Goal: Transaction & Acquisition: Book appointment/travel/reservation

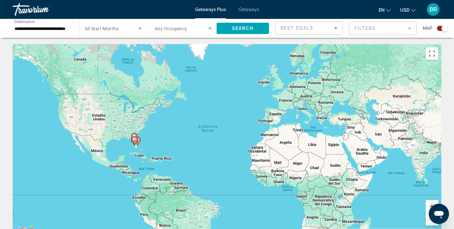
click at [40, 28] on input "**********" at bounding box center [43, 29] width 57 height 8
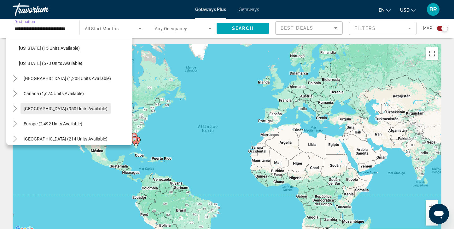
scroll to position [659, 0]
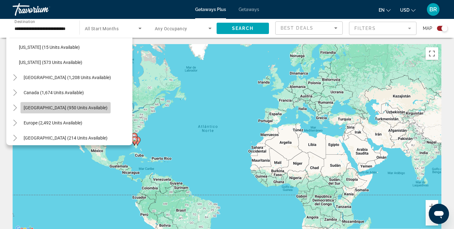
click at [53, 108] on span "[GEOGRAPHIC_DATA] (950 units available)" at bounding box center [66, 107] width 84 height 5
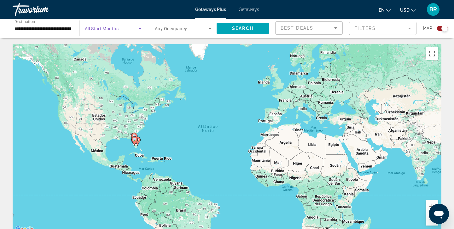
click at [141, 28] on icon "Search widget" at bounding box center [140, 29] width 3 height 2
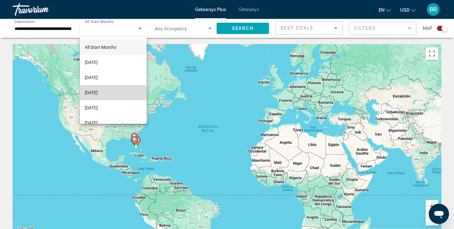
click at [98, 92] on span "[DATE]" at bounding box center [91, 93] width 13 height 8
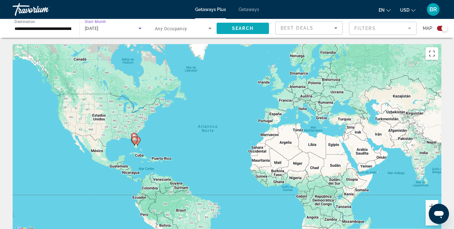
click at [246, 27] on span "Search" at bounding box center [242, 28] width 21 height 5
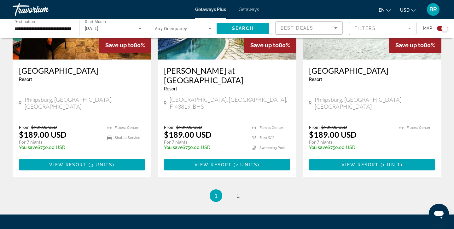
scroll to position [956, 0]
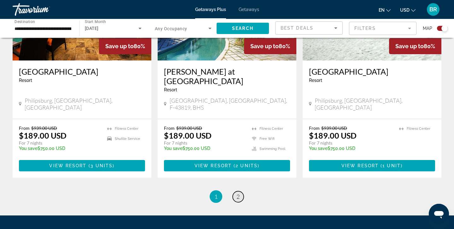
click at [239, 193] on span "2" at bounding box center [238, 196] width 3 height 7
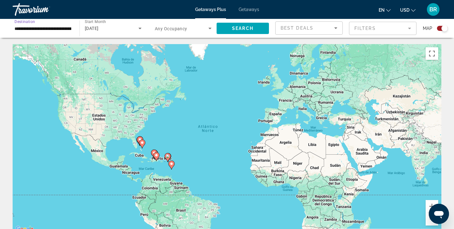
click at [21, 28] on input "**********" at bounding box center [43, 29] width 57 height 8
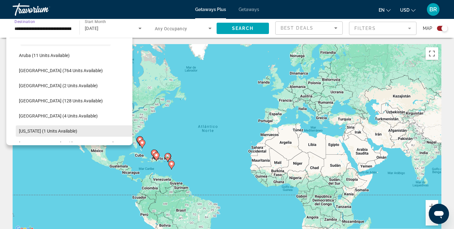
scroll to position [74, 0]
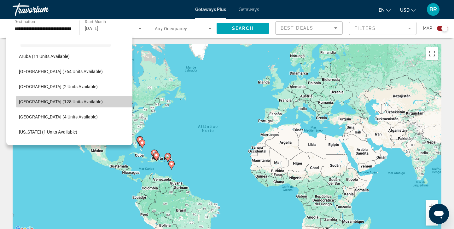
click at [26, 103] on span "[GEOGRAPHIC_DATA] (128 units available)" at bounding box center [61, 101] width 84 height 5
type input "**********"
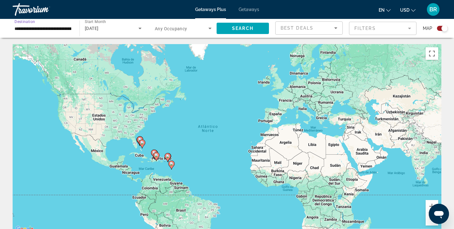
click at [23, 31] on input "**********" at bounding box center [43, 29] width 57 height 8
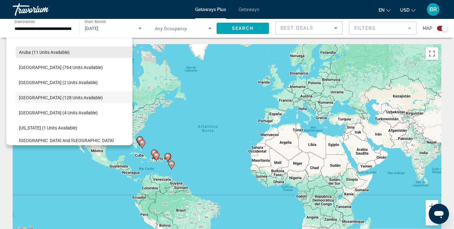
scroll to position [83, 0]
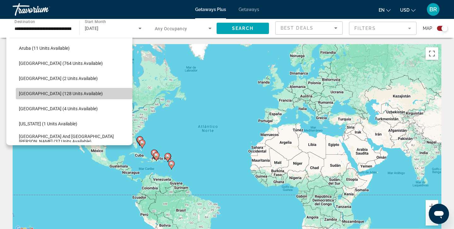
click at [34, 93] on span "[GEOGRAPHIC_DATA] (128 units available)" at bounding box center [61, 93] width 84 height 5
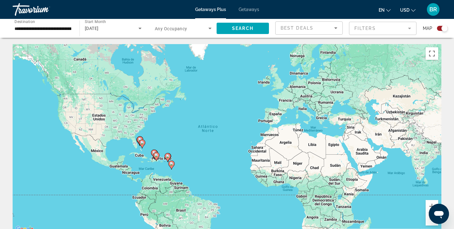
click at [25, 33] on div "**********" at bounding box center [43, 29] width 57 height 18
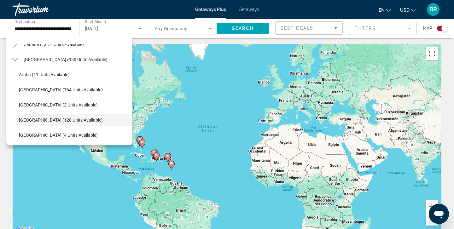
scroll to position [62, 0]
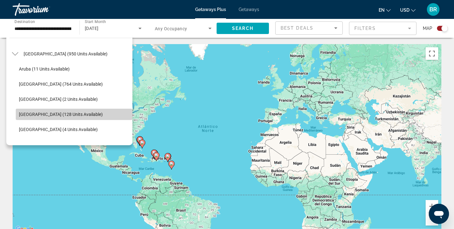
click at [52, 114] on span "[GEOGRAPHIC_DATA] (128 units available)" at bounding box center [61, 114] width 84 height 5
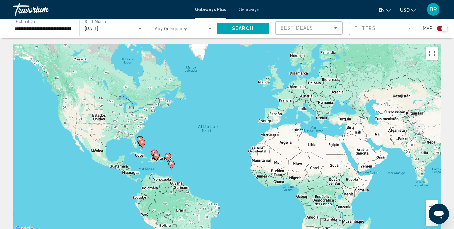
scroll to position [0, 0]
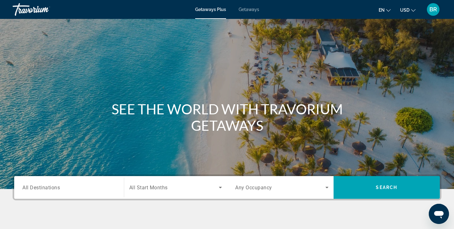
click at [38, 186] on span "All Destinations" at bounding box center [41, 188] width 38 height 6
click at [38, 186] on input "Destination All Destinations" at bounding box center [68, 188] width 93 height 8
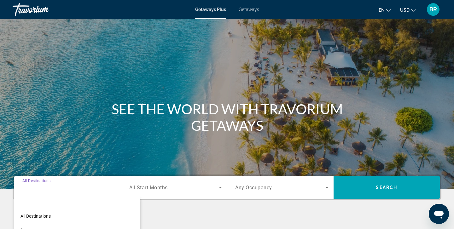
scroll to position [112, 0]
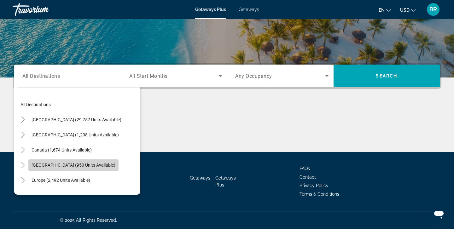
click at [46, 165] on span "[GEOGRAPHIC_DATA] (950 units available)" at bounding box center [74, 165] width 84 height 5
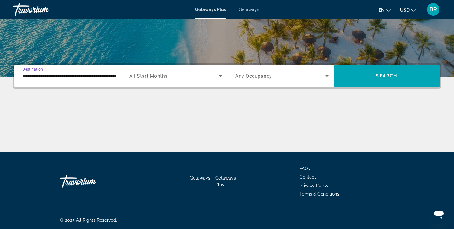
click at [33, 73] on input "**********" at bounding box center [68, 77] width 93 height 8
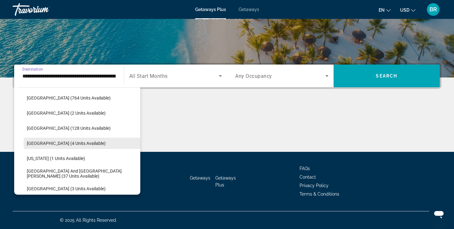
scroll to position [99, 0]
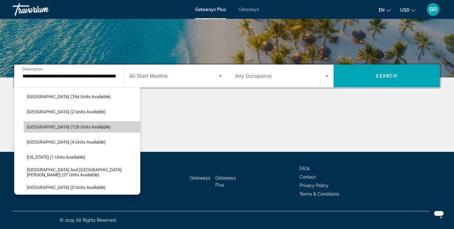
click at [30, 129] on span "[GEOGRAPHIC_DATA] (128 units available)" at bounding box center [69, 127] width 84 height 5
type input "**********"
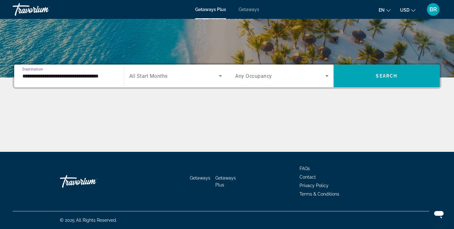
click at [40, 76] on input "**********" at bounding box center [68, 77] width 93 height 8
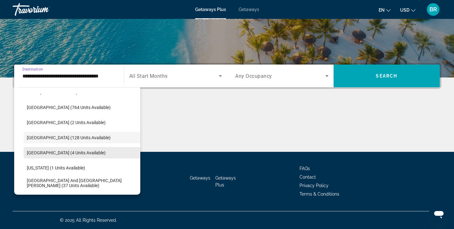
scroll to position [86, 0]
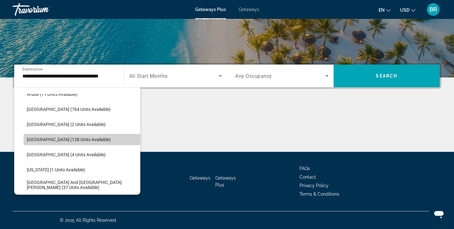
click at [46, 140] on span "[GEOGRAPHIC_DATA] (128 units available)" at bounding box center [69, 139] width 84 height 5
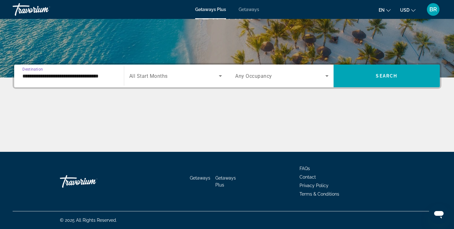
click at [32, 77] on input "**********" at bounding box center [68, 77] width 93 height 8
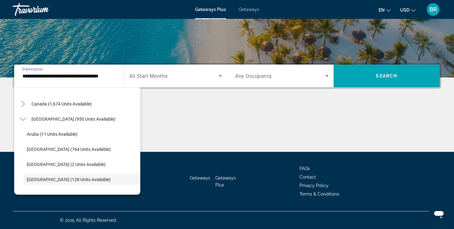
scroll to position [36, 0]
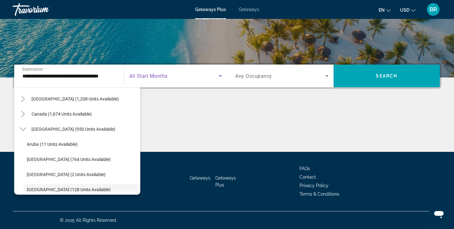
click at [221, 72] on icon "Search widget" at bounding box center [221, 76] width 8 height 8
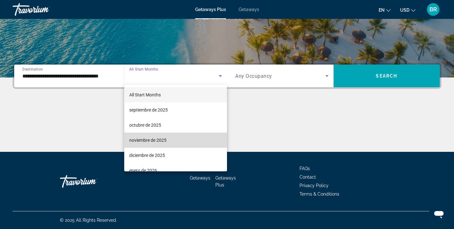
click at [149, 140] on span "noviembre de 2025" at bounding box center [147, 141] width 37 height 8
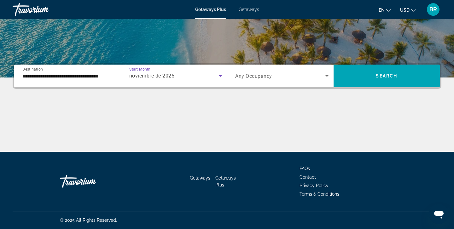
click at [222, 75] on icon "Search widget" at bounding box center [221, 76] width 8 height 8
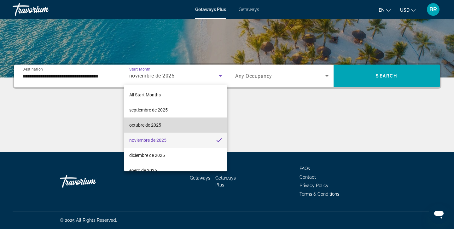
click at [147, 124] on span "octubre de 2025" at bounding box center [145, 125] width 32 height 8
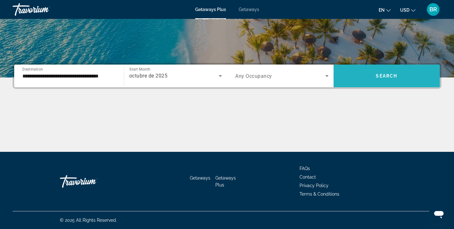
click at [388, 74] on span "Search" at bounding box center [386, 76] width 21 height 5
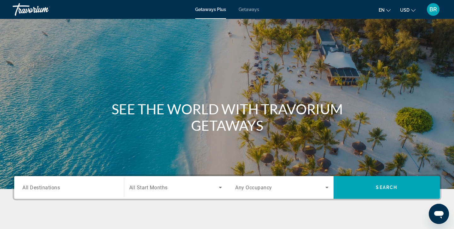
click at [37, 189] on span "All Destinations" at bounding box center [41, 188] width 38 height 6
click at [37, 189] on input "Destination All Destinations" at bounding box center [68, 188] width 93 height 8
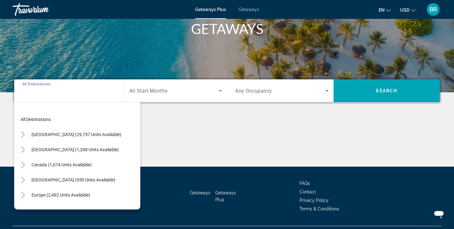
scroll to position [112, 0]
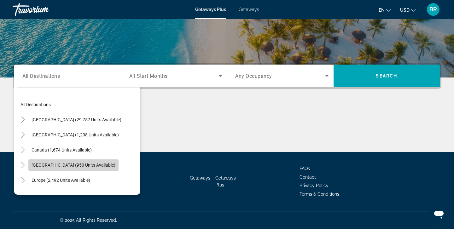
click at [38, 165] on span "[GEOGRAPHIC_DATA] (950 units available)" at bounding box center [74, 165] width 84 height 5
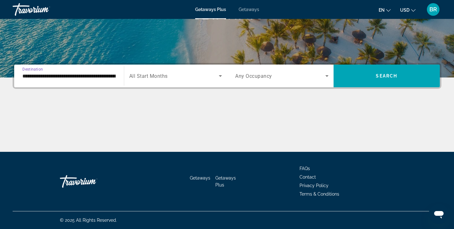
click at [34, 74] on input "**********" at bounding box center [68, 77] width 93 height 8
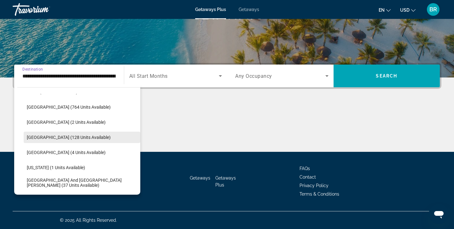
scroll to position [89, 0]
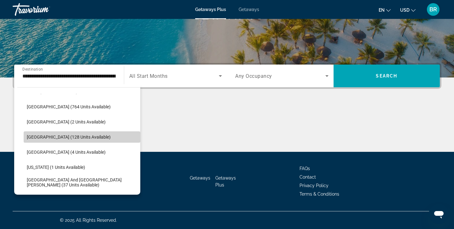
click at [78, 136] on span "[GEOGRAPHIC_DATA] (128 units available)" at bounding box center [69, 137] width 84 height 5
type input "**********"
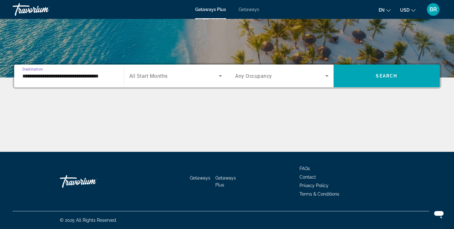
click at [44, 76] on input "**********" at bounding box center [68, 77] width 93 height 8
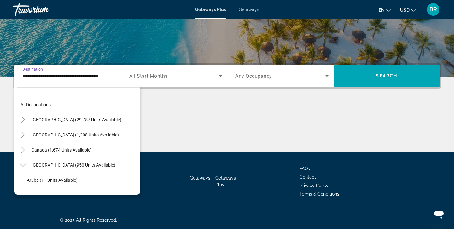
scroll to position [0, 0]
click at [219, 76] on icon "Search widget" at bounding box center [220, 76] width 3 height 2
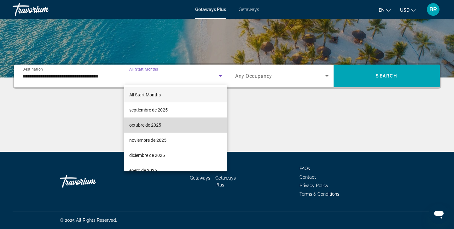
click at [155, 125] on span "octubre de 2025" at bounding box center [145, 125] width 32 height 8
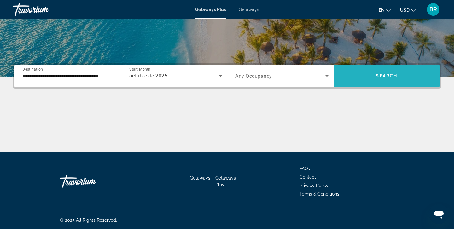
click at [388, 73] on span "Search widget" at bounding box center [387, 75] width 107 height 15
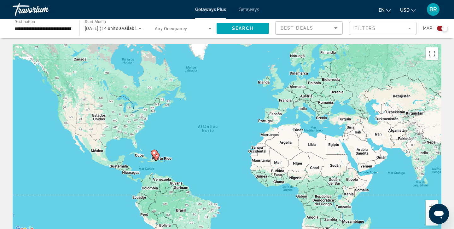
click at [409, 28] on mat-form-field "Filters" at bounding box center [383, 28] width 68 height 13
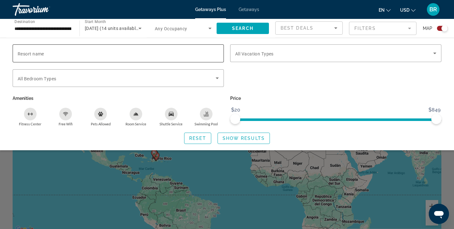
click at [43, 54] on span "Resort name" at bounding box center [31, 53] width 27 height 5
click at [43, 54] on input "Resort name" at bounding box center [118, 54] width 201 height 8
type input "**********"
click at [243, 141] on span "Show Results" at bounding box center [244, 138] width 42 height 5
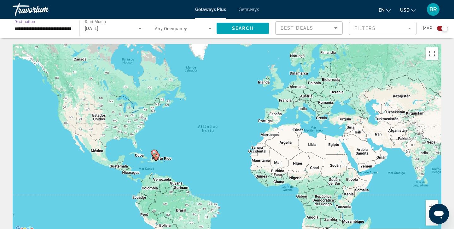
click at [33, 30] on input "**********" at bounding box center [43, 29] width 57 height 8
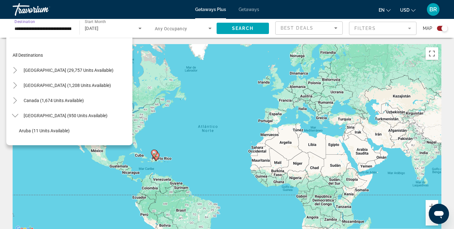
scroll to position [83, 0]
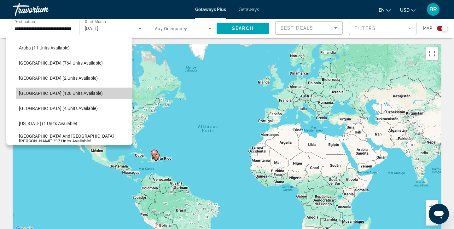
click at [59, 92] on span "[GEOGRAPHIC_DATA] (128 units available)" at bounding box center [61, 93] width 84 height 5
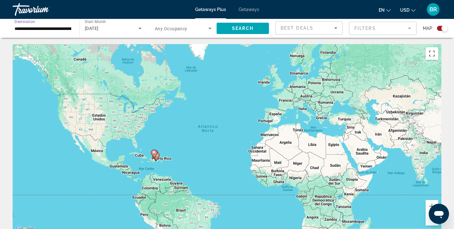
click at [39, 30] on input "**********" at bounding box center [43, 29] width 57 height 8
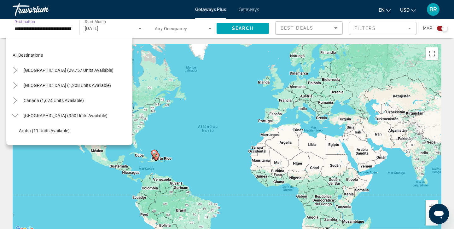
scroll to position [0, 0]
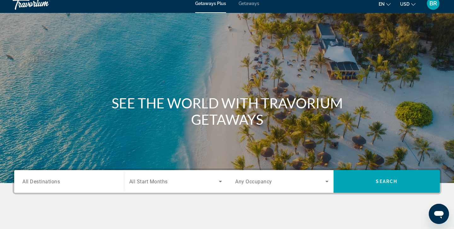
scroll to position [7, 0]
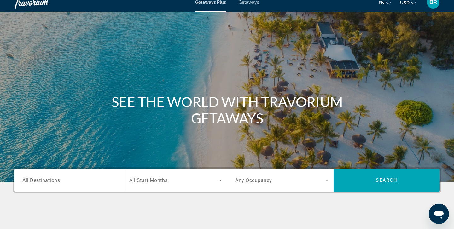
click at [44, 176] on div "Search widget" at bounding box center [68, 181] width 93 height 18
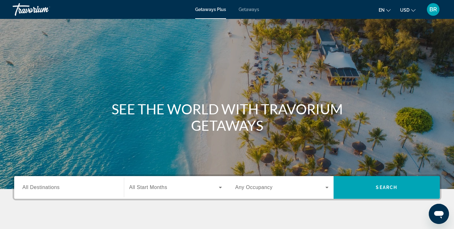
click at [25, 186] on span "All Destinations" at bounding box center [40, 187] width 37 height 5
click at [25, 186] on input "Destination All Destinations" at bounding box center [68, 188] width 93 height 8
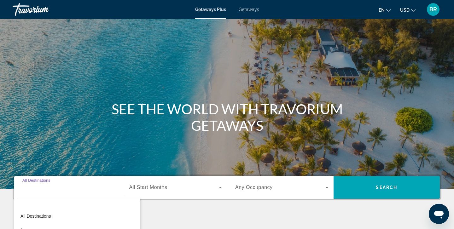
scroll to position [112, 0]
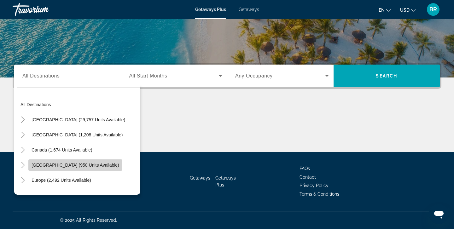
click at [38, 165] on span "[GEOGRAPHIC_DATA] (950 units available)" at bounding box center [76, 165] width 88 height 5
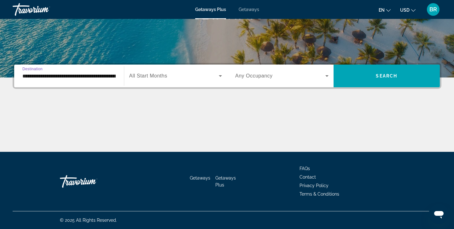
click at [44, 76] on input "**********" at bounding box center [68, 77] width 93 height 8
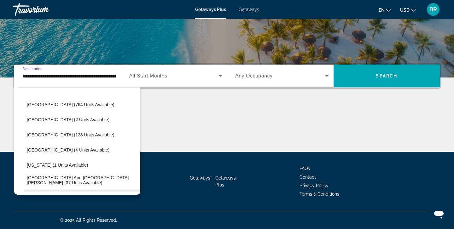
scroll to position [88, 0]
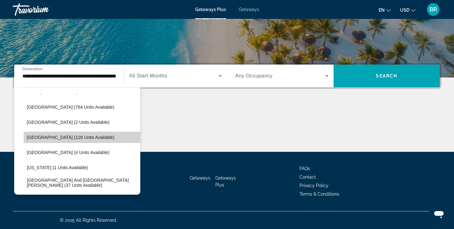
click at [39, 138] on span "[GEOGRAPHIC_DATA] (128 units available)" at bounding box center [71, 137] width 88 height 5
type input "**********"
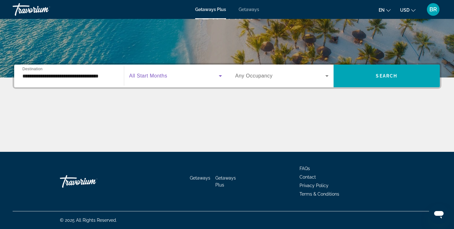
click at [221, 76] on icon "Search widget" at bounding box center [220, 76] width 3 height 2
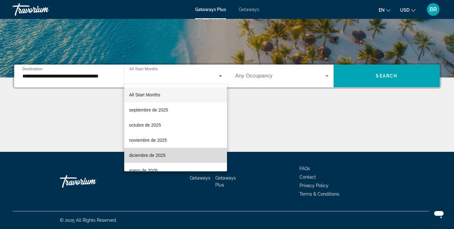
click at [145, 155] on span "diciembre de 2025" at bounding box center [147, 156] width 36 height 8
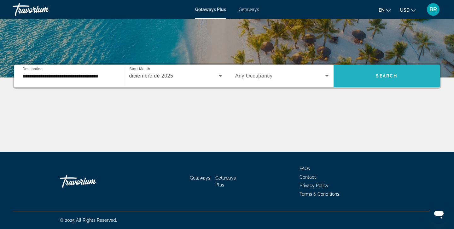
click at [389, 76] on span "Search" at bounding box center [386, 76] width 21 height 5
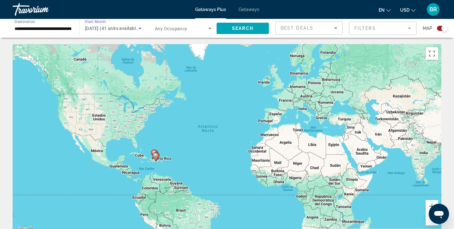
click at [115, 27] on span "December 2025 (41 units available)" at bounding box center [112, 28] width 55 height 5
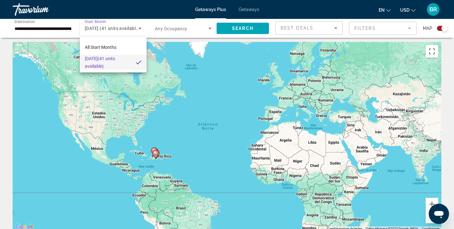
scroll to position [3, 0]
click at [107, 108] on div at bounding box center [227, 114] width 454 height 229
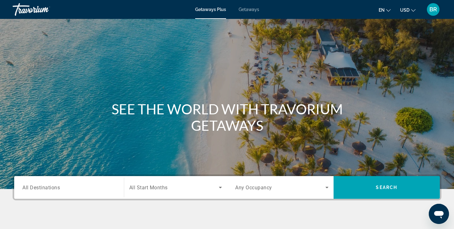
click at [28, 187] on span "All Destinations" at bounding box center [41, 188] width 38 height 6
click at [28, 187] on input "Destination All Destinations" at bounding box center [68, 188] width 93 height 8
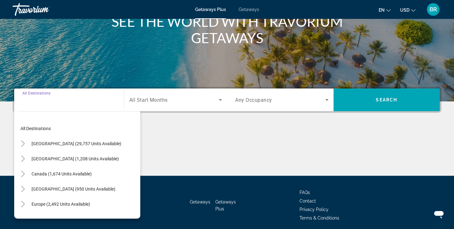
scroll to position [112, 0]
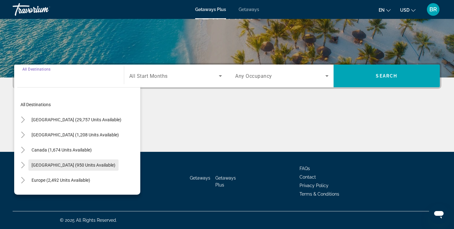
click at [90, 163] on span "[GEOGRAPHIC_DATA] (950 units available)" at bounding box center [74, 165] width 84 height 5
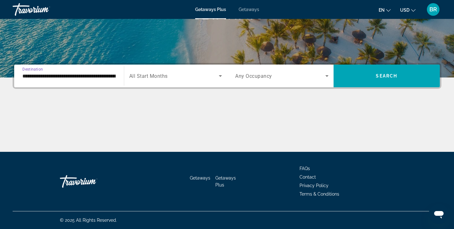
click at [56, 77] on input "**********" at bounding box center [68, 77] width 93 height 8
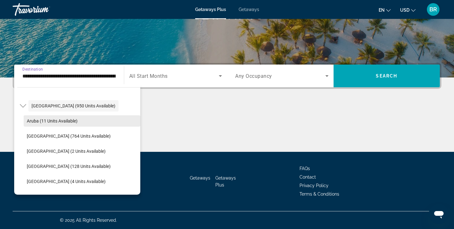
scroll to position [60, 0]
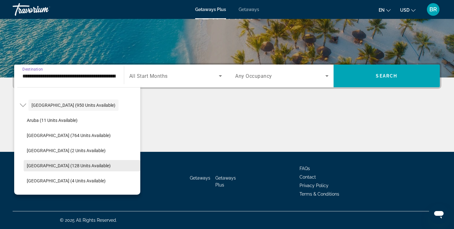
click at [54, 165] on span "[GEOGRAPHIC_DATA] (128 units available)" at bounding box center [69, 165] width 84 height 5
type input "**********"
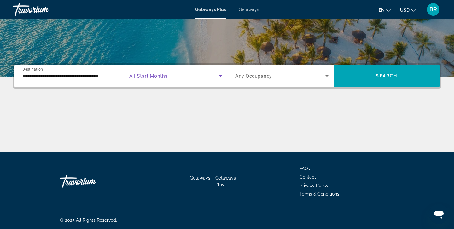
click at [219, 74] on icon "Search widget" at bounding box center [221, 76] width 8 height 8
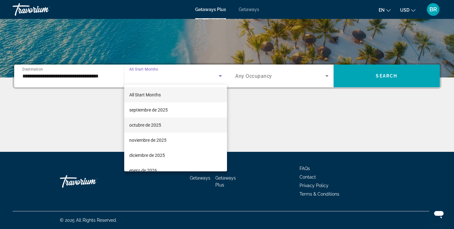
click at [147, 125] on span "octubre de 2025" at bounding box center [145, 125] width 32 height 8
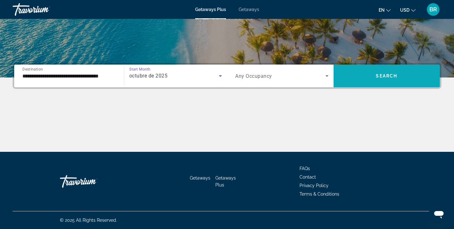
click at [385, 76] on span "Search" at bounding box center [386, 76] width 21 height 5
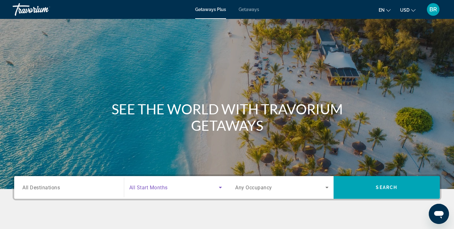
click at [221, 188] on icon "Search widget" at bounding box center [220, 188] width 3 height 2
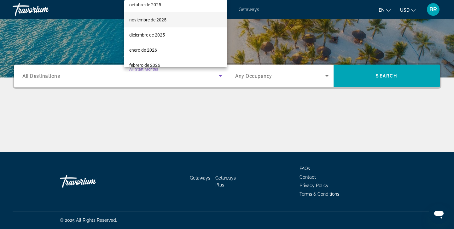
scroll to position [36, 0]
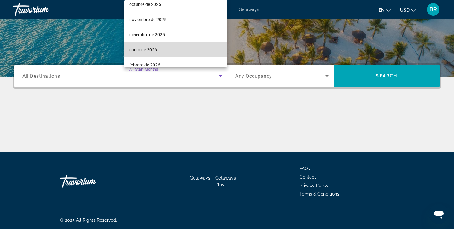
click at [143, 51] on span "enero de 2026" at bounding box center [143, 50] width 28 height 8
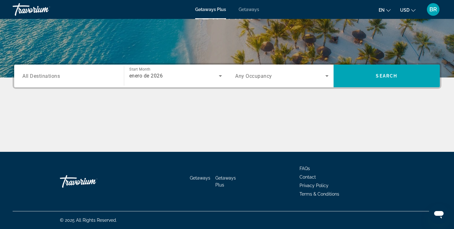
click at [49, 75] on span "All Destinations" at bounding box center [41, 76] width 38 height 6
click at [49, 75] on input "Destination All Destinations" at bounding box center [68, 77] width 93 height 8
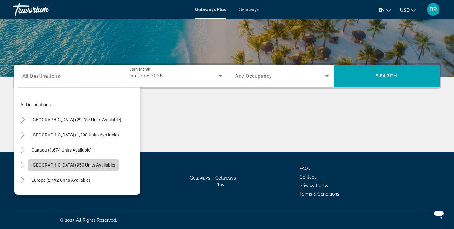
click at [33, 166] on span "[GEOGRAPHIC_DATA] (950 units available)" at bounding box center [74, 165] width 84 height 5
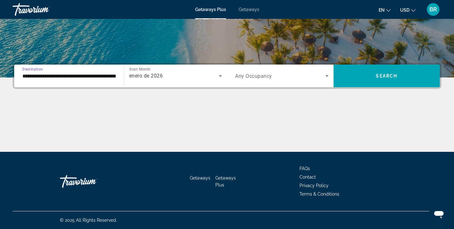
click at [40, 79] on input "**********" at bounding box center [68, 77] width 93 height 8
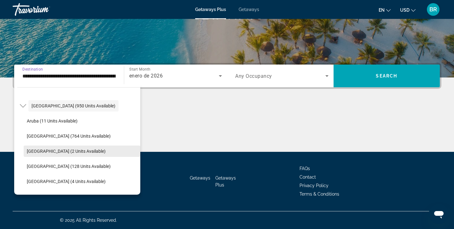
scroll to position [61, 0]
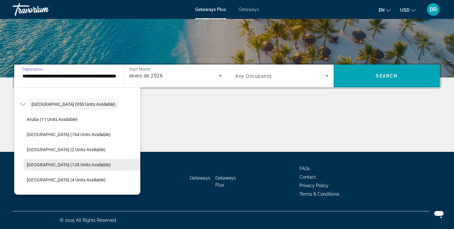
click at [47, 166] on span "[GEOGRAPHIC_DATA] (128 units available)" at bounding box center [69, 164] width 84 height 5
type input "**********"
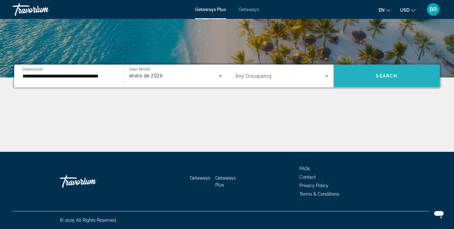
click at [387, 75] on span "Search" at bounding box center [386, 76] width 21 height 5
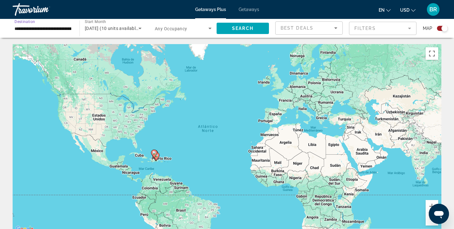
click at [38, 27] on input "**********" at bounding box center [43, 29] width 57 height 8
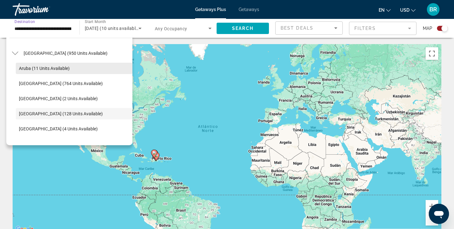
scroll to position [64, 0]
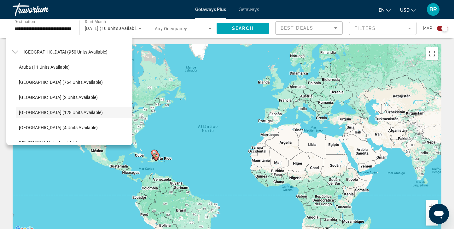
click at [166, 69] on div "Para activar la función de arrastrar con el teclado, presiona Alt + Intro. Una …" at bounding box center [227, 138] width 429 height 189
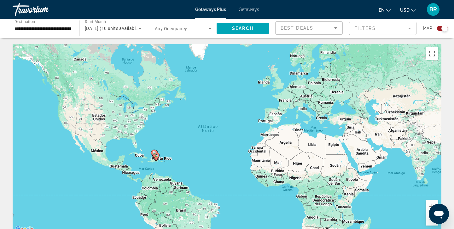
click at [141, 22] on div "January 2026 (10 units available)" at bounding box center [113, 29] width 57 height 18
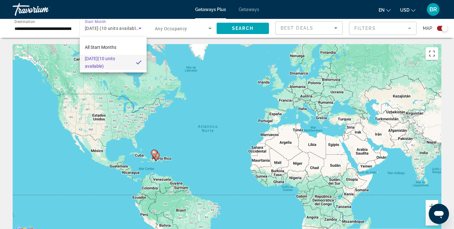
click at [180, 81] on div at bounding box center [227, 114] width 454 height 229
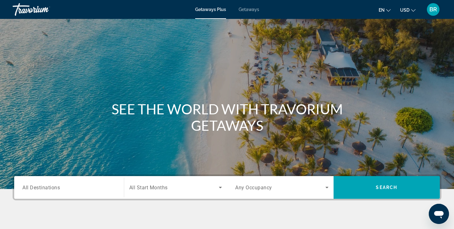
click at [28, 187] on span "All Destinations" at bounding box center [41, 188] width 38 height 6
click at [28, 187] on input "Destination All Destinations" at bounding box center [68, 188] width 93 height 8
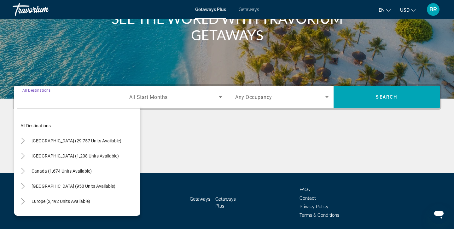
scroll to position [112, 0]
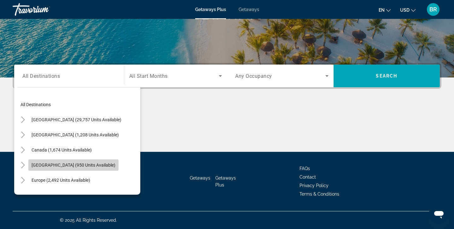
click at [47, 166] on span "[GEOGRAPHIC_DATA] (950 units available)" at bounding box center [74, 165] width 84 height 5
type input "**********"
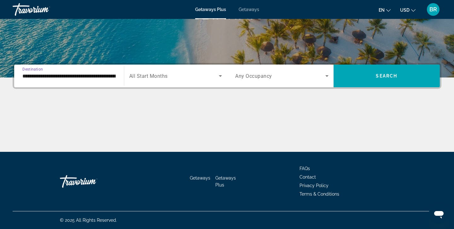
click at [31, 77] on input "**********" at bounding box center [68, 77] width 93 height 8
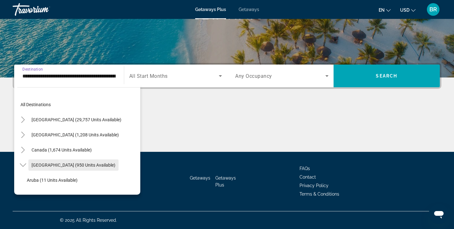
scroll to position [0, 0]
click at [47, 165] on span "[GEOGRAPHIC_DATA] (950 units available)" at bounding box center [74, 165] width 84 height 5
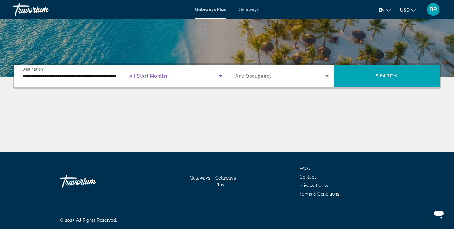
click at [220, 76] on icon "Search widget" at bounding box center [220, 76] width 3 height 2
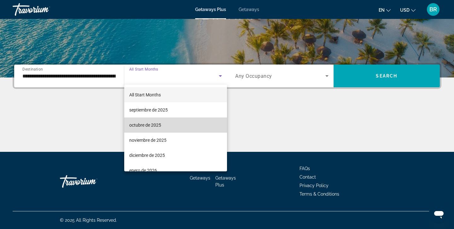
click at [144, 123] on span "octubre de 2025" at bounding box center [145, 125] width 32 height 8
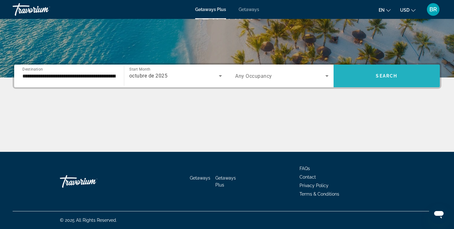
click at [392, 75] on span "Search" at bounding box center [386, 76] width 21 height 5
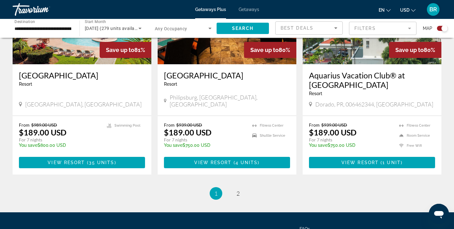
scroll to position [959, 0]
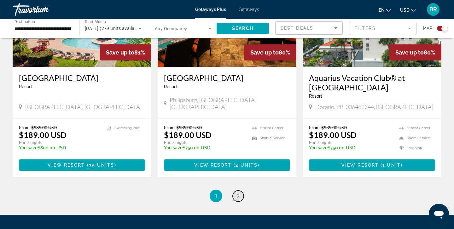
click at [237, 193] on span "2" at bounding box center [238, 196] width 3 height 7
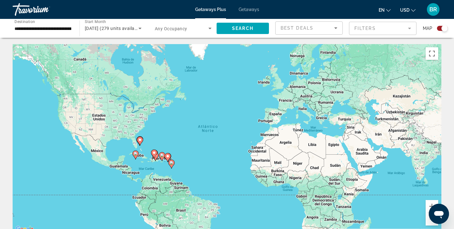
click at [136, 156] on icon "Main content" at bounding box center [136, 155] width 6 height 8
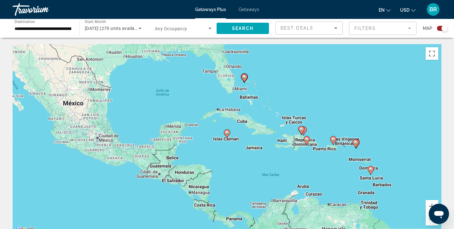
click at [307, 141] on image "Main content" at bounding box center [307, 140] width 4 height 4
type input "**********"
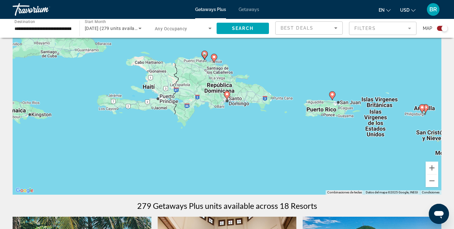
scroll to position [41, 0]
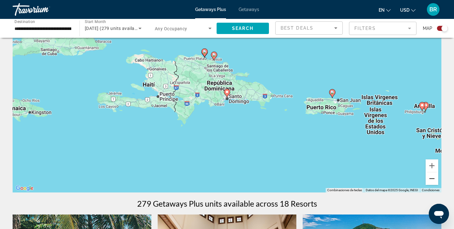
click at [432, 178] on button "Alejar" at bounding box center [432, 179] width 13 height 13
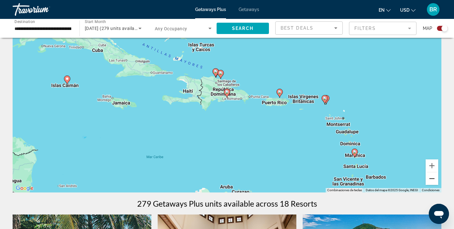
click at [432, 177] on button "Alejar" at bounding box center [432, 179] width 13 height 13
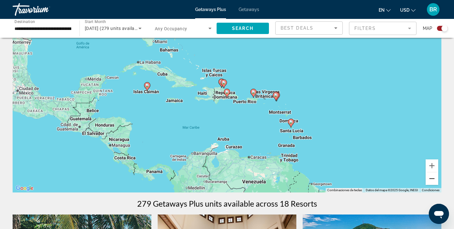
click at [432, 177] on button "Alejar" at bounding box center [432, 179] width 13 height 13
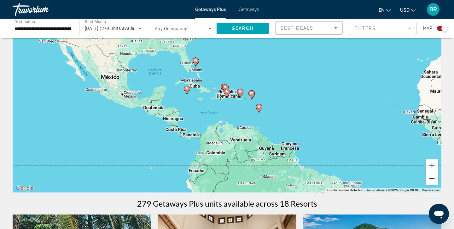
click at [432, 178] on button "Alejar" at bounding box center [432, 179] width 13 height 13
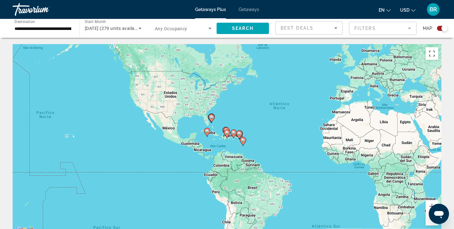
scroll to position [0, 0]
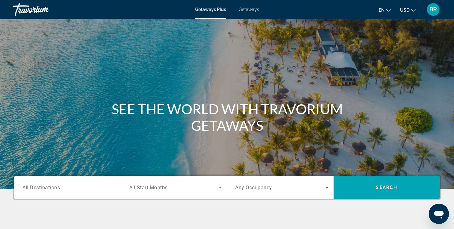
click at [31, 186] on span "All Destinations" at bounding box center [41, 188] width 38 height 6
click at [31, 186] on input "Destination All Destinations" at bounding box center [68, 188] width 93 height 8
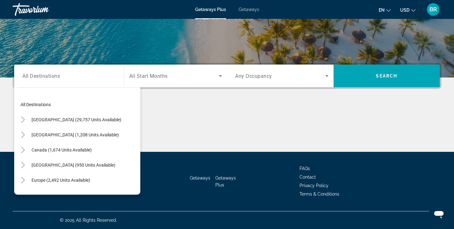
click at [159, 124] on div "Main content" at bounding box center [227, 128] width 429 height 47
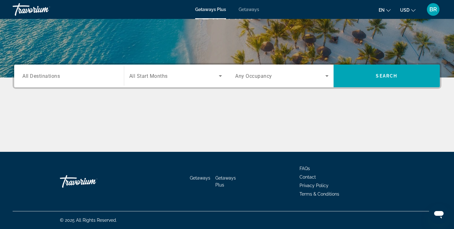
click at [38, 76] on span "All Destinations" at bounding box center [41, 76] width 38 height 6
click at [38, 76] on input "Destination All Destinations" at bounding box center [68, 77] width 93 height 8
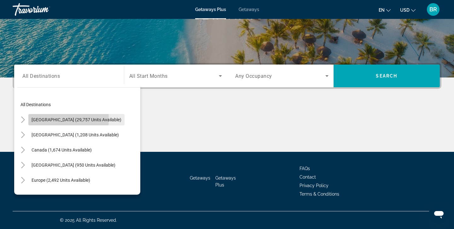
click at [37, 119] on span "[GEOGRAPHIC_DATA] (29,757 units available)" at bounding box center [77, 119] width 90 height 5
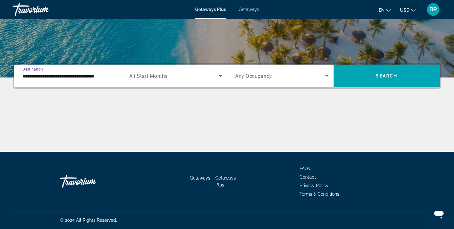
click at [32, 78] on input "**********" at bounding box center [68, 77] width 93 height 8
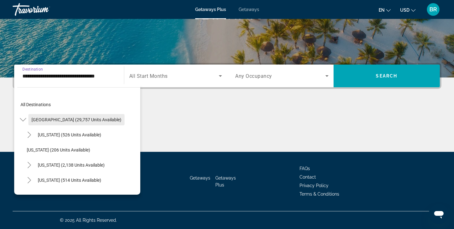
scroll to position [112, 0]
click at [44, 77] on input "**********" at bounding box center [68, 77] width 93 height 8
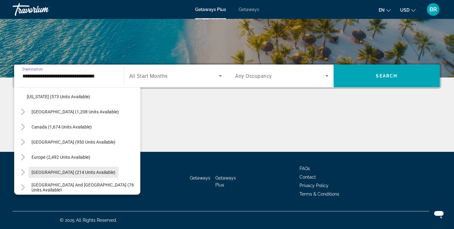
scroll to position [601, 0]
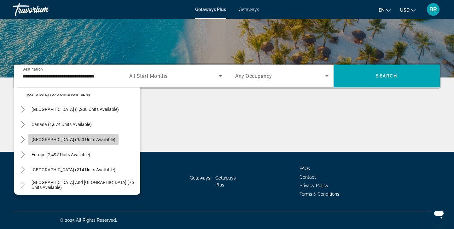
click at [56, 142] on span "[GEOGRAPHIC_DATA] (950 units available)" at bounding box center [74, 139] width 84 height 5
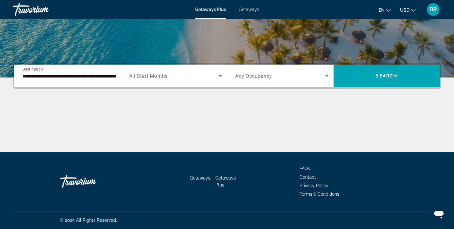
click at [51, 74] on input "**********" at bounding box center [68, 77] width 93 height 8
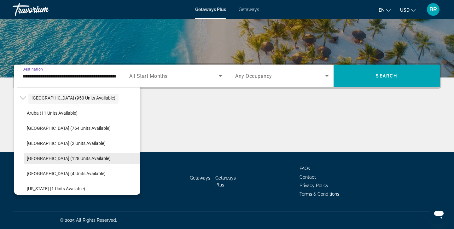
scroll to position [646, 0]
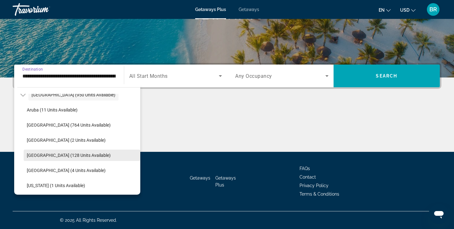
click at [58, 155] on span "[GEOGRAPHIC_DATA] (128 units available)" at bounding box center [69, 155] width 84 height 5
type input "**********"
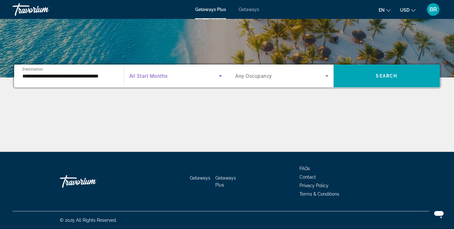
click at [221, 75] on icon "Search widget" at bounding box center [221, 76] width 8 height 8
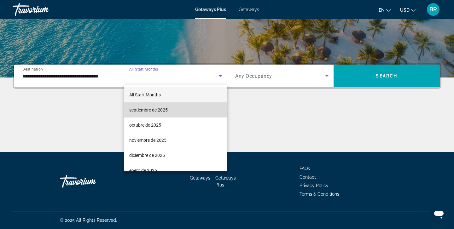
click at [152, 111] on span "septiembre de 2025" at bounding box center [148, 110] width 38 height 8
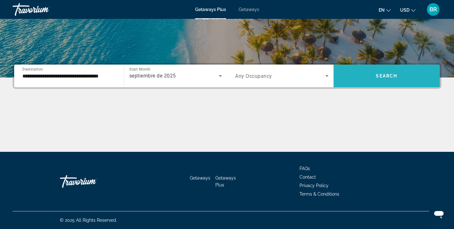
click at [389, 74] on span "Search" at bounding box center [386, 76] width 21 height 5
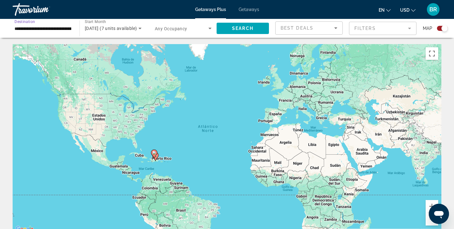
click at [41, 28] on input "**********" at bounding box center [43, 29] width 57 height 8
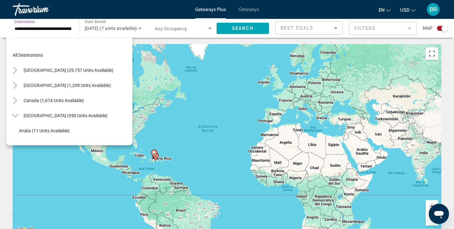
scroll to position [83, 0]
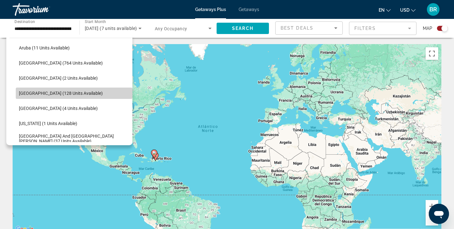
click at [36, 93] on span "[GEOGRAPHIC_DATA] (128 units available)" at bounding box center [61, 93] width 84 height 5
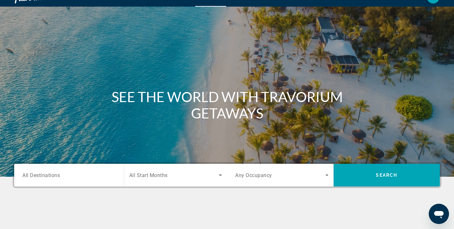
scroll to position [14, 0]
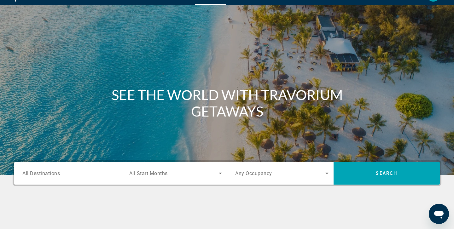
click at [35, 30] on div "Main content" at bounding box center [227, 80] width 454 height 189
drag, startPoint x: 32, startPoint y: 12, endPoint x: 31, endPoint y: 15, distance: 3.7
click at [31, 15] on div "Main content" at bounding box center [227, 80] width 454 height 189
click at [27, 173] on span "All Destinations" at bounding box center [41, 173] width 38 height 6
click at [27, 173] on input "Destination All Destinations" at bounding box center [68, 174] width 93 height 8
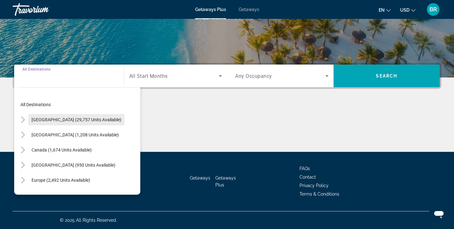
scroll to position [0, 0]
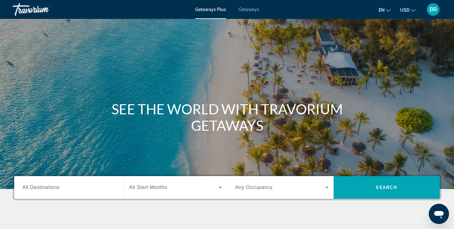
click at [26, 188] on span "All Destinations" at bounding box center [40, 187] width 37 height 5
click at [26, 188] on input "Destination All Destinations" at bounding box center [68, 188] width 93 height 8
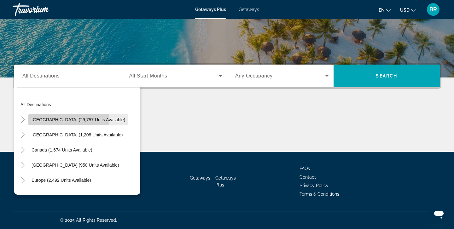
click at [33, 121] on span "[GEOGRAPHIC_DATA] (29,757 units available)" at bounding box center [79, 119] width 94 height 5
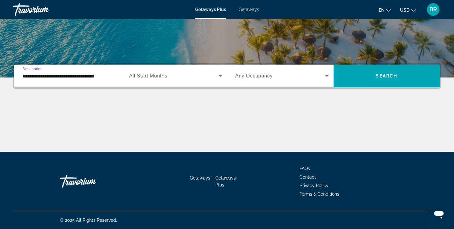
click at [50, 74] on input "**********" at bounding box center [68, 77] width 93 height 8
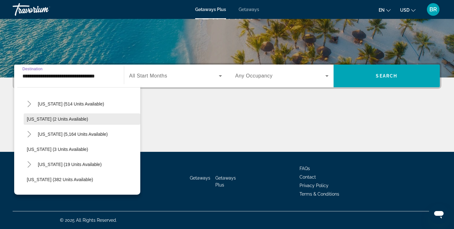
scroll to position [78, 0]
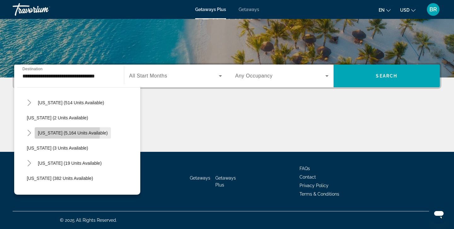
click at [51, 132] on span "[US_STATE] (5,164 units available)" at bounding box center [73, 133] width 70 height 5
type input "**********"
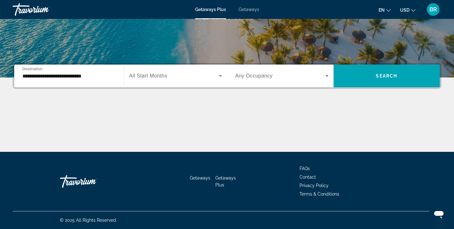
click at [27, 78] on input "**********" at bounding box center [68, 77] width 93 height 8
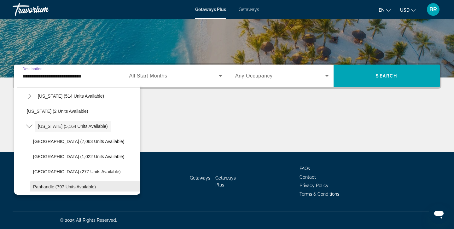
scroll to position [80, 0]
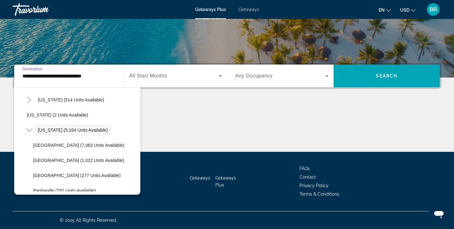
click at [187, 137] on div "Main content" at bounding box center [227, 128] width 429 height 47
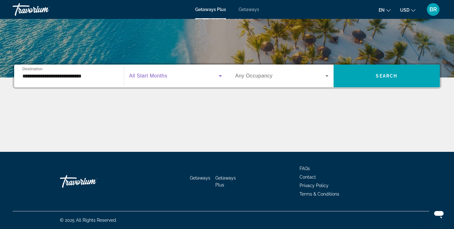
click at [220, 75] on icon "Search widget" at bounding box center [221, 76] width 8 height 8
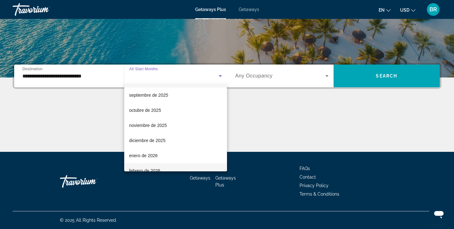
scroll to position [14, 0]
click at [310, 128] on div at bounding box center [227, 114] width 454 height 229
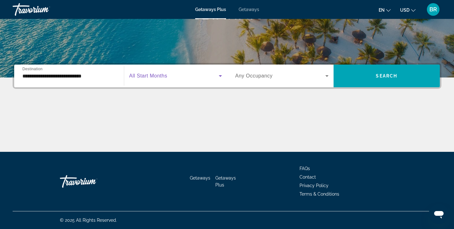
click at [221, 76] on icon "Search widget" at bounding box center [220, 76] width 3 height 2
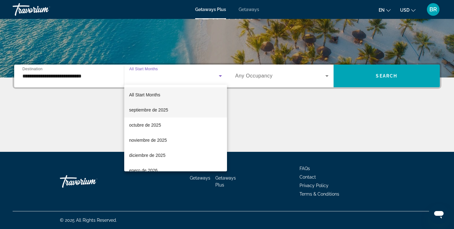
click at [142, 110] on span "septiembre de 2025" at bounding box center [148, 110] width 39 height 8
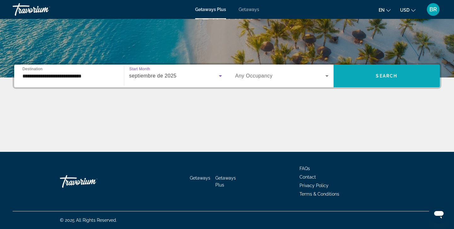
click at [379, 75] on span "Search" at bounding box center [386, 76] width 21 height 5
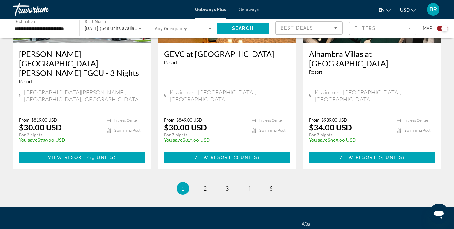
scroll to position [1035, 0]
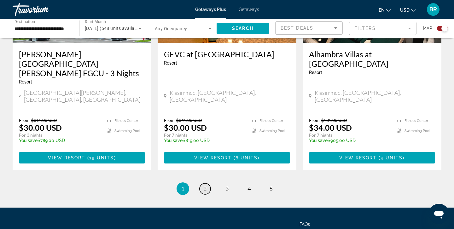
click at [205, 186] on span "2" at bounding box center [205, 189] width 3 height 7
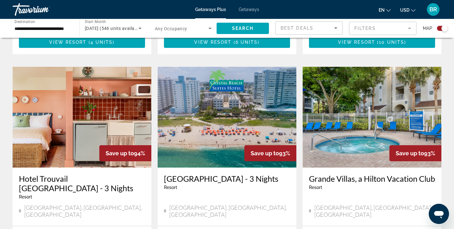
scroll to position [667, 0]
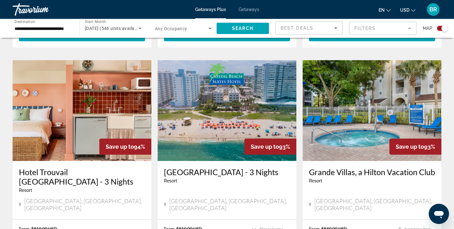
click at [224, 99] on img "Main content" at bounding box center [227, 110] width 139 height 101
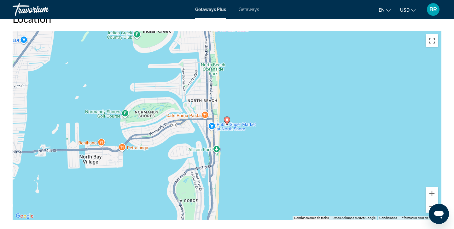
scroll to position [737, 0]
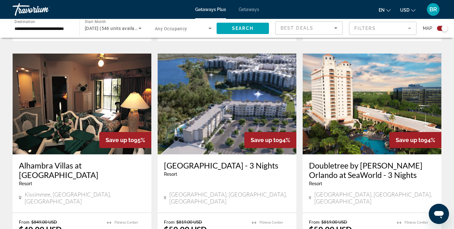
scroll to position [445, 0]
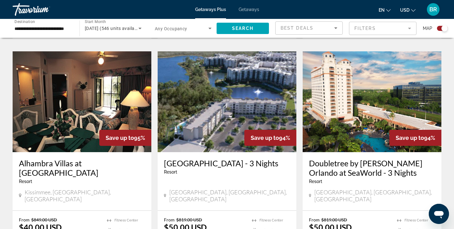
click at [374, 95] on img "Main content" at bounding box center [372, 101] width 139 height 101
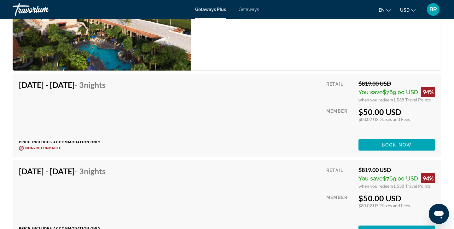
scroll to position [1011, 0]
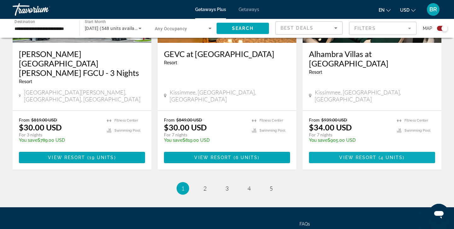
scroll to position [1035, 0]
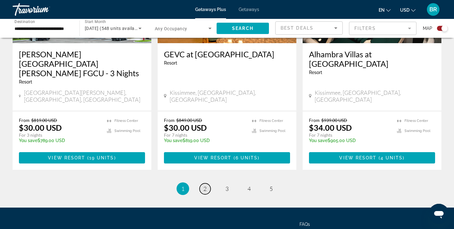
click at [206, 186] on span "2" at bounding box center [205, 189] width 3 height 7
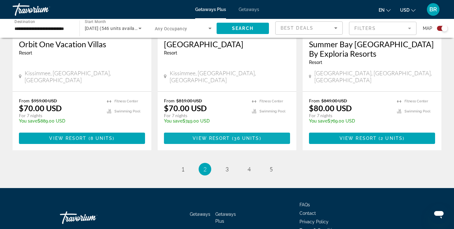
scroll to position [1025, 0]
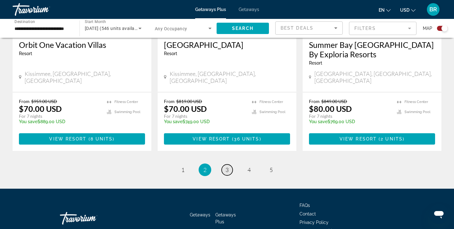
click at [227, 167] on span "3" at bounding box center [227, 170] width 3 height 7
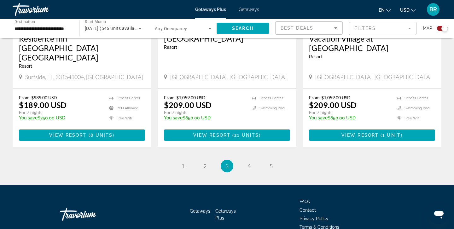
scroll to position [997, 0]
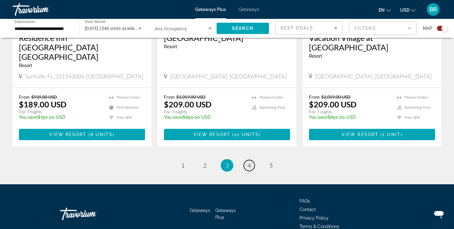
click at [248, 162] on span "4" at bounding box center [249, 165] width 3 height 7
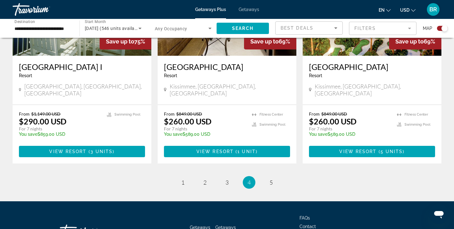
scroll to position [999, 0]
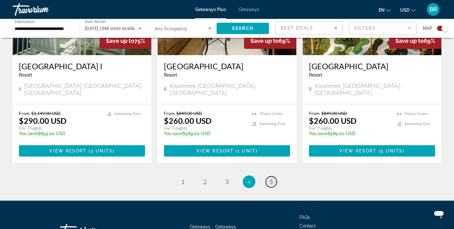
click at [271, 179] on span "5" at bounding box center [271, 182] width 3 height 7
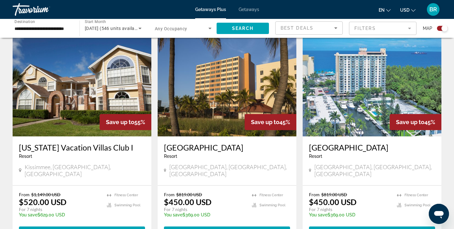
scroll to position [681, 0]
